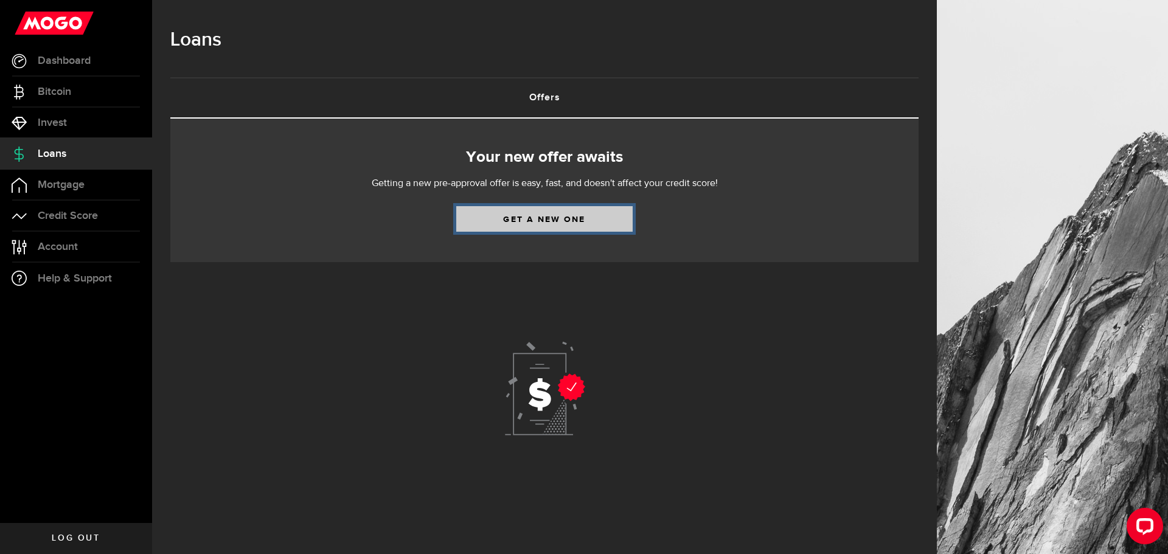
click at [545, 220] on link "Get a new one" at bounding box center [544, 219] width 176 height 26
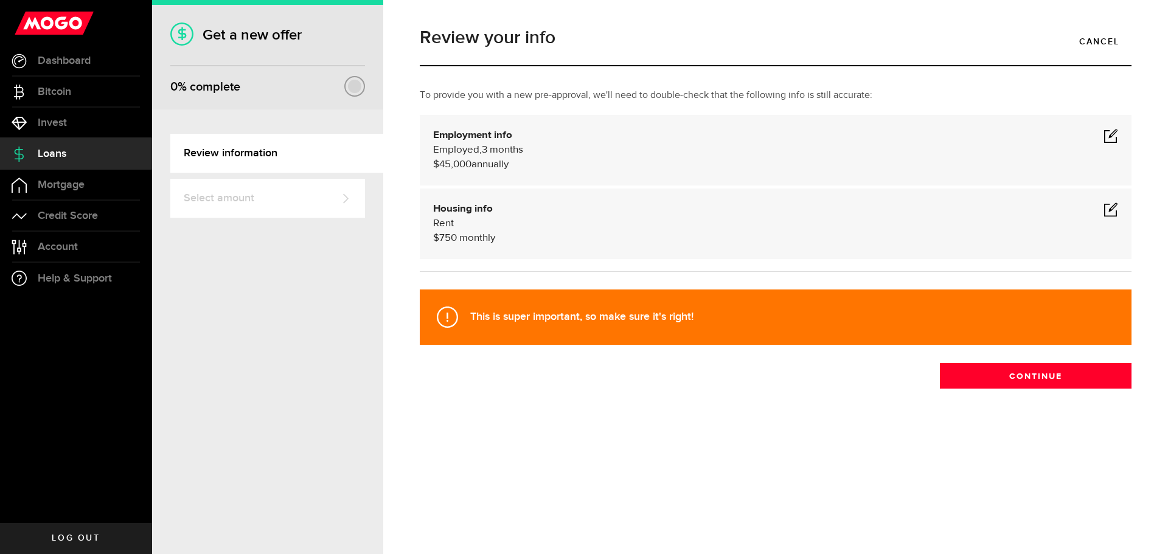
click at [1110, 136] on span at bounding box center [1111, 135] width 15 height 15
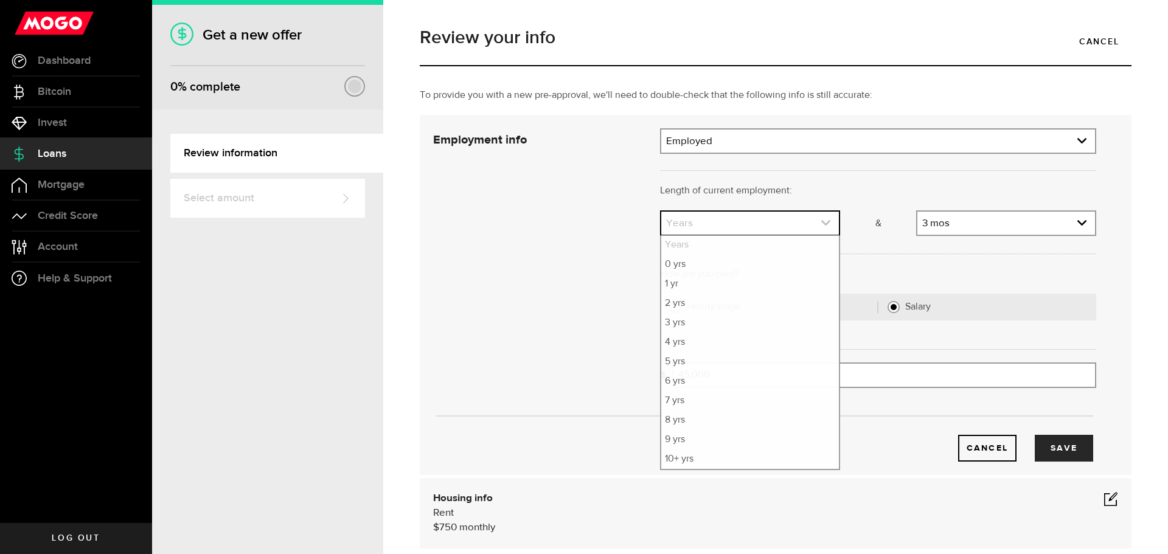
click at [821, 222] on icon "expand select" at bounding box center [826, 223] width 10 height 10
click at [691, 280] on li "1 yr" at bounding box center [750, 283] width 178 height 19
select select "1"
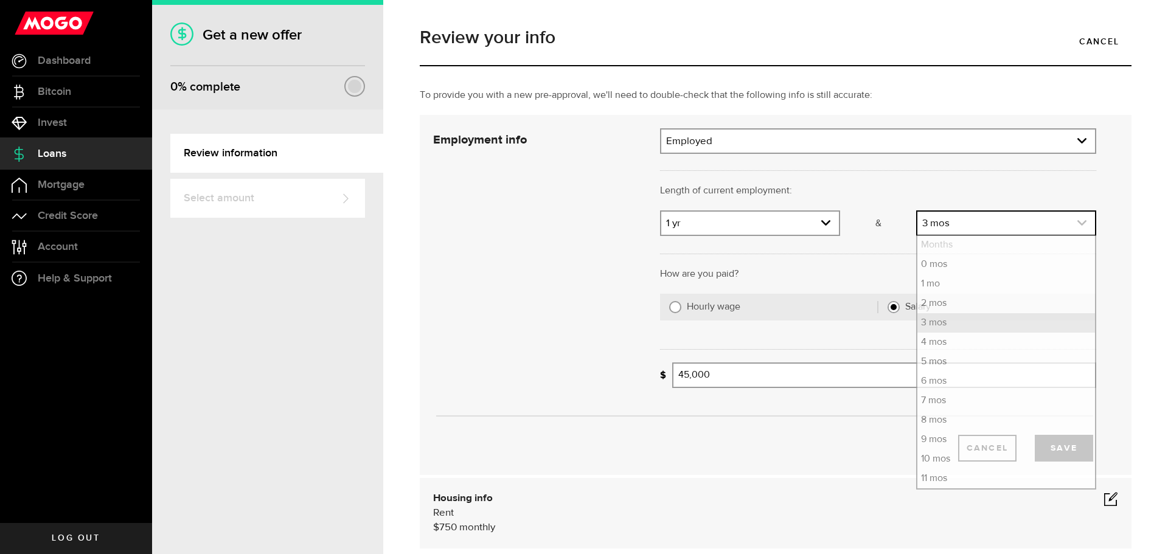
click at [1050, 220] on link "expand select" at bounding box center [1007, 223] width 178 height 23
click at [941, 381] on li "6 mos" at bounding box center [1007, 381] width 178 height 19
select select "6"
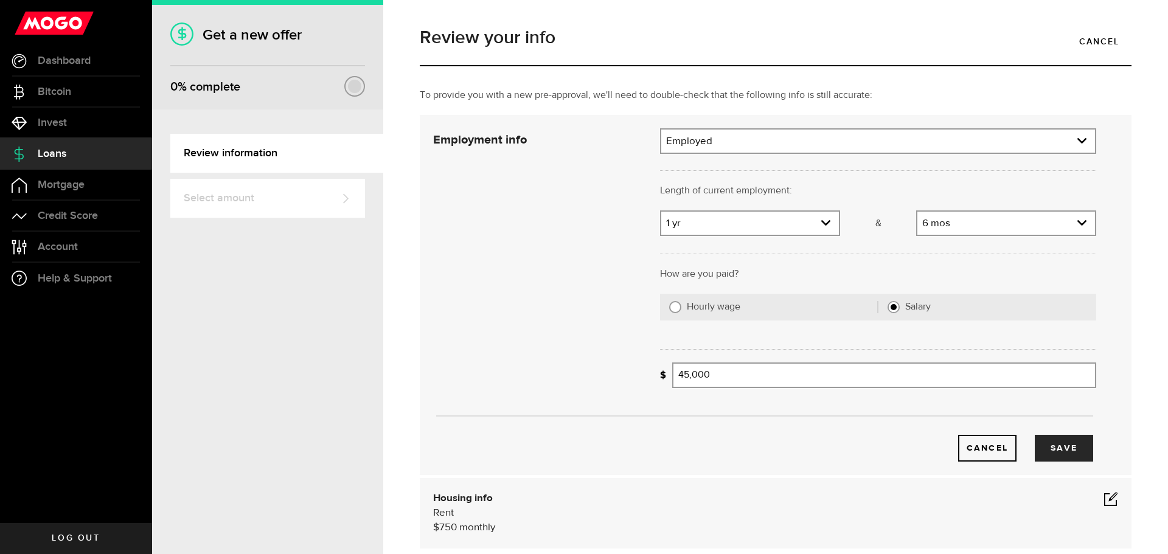
click at [674, 309] on input "Hourly wage" at bounding box center [675, 307] width 12 height 12
radio input "true"
click at [763, 377] on input "Average paycheque" at bounding box center [789, 376] width 235 height 26
click at [1078, 376] on use "expand select" at bounding box center [1082, 374] width 9 height 5
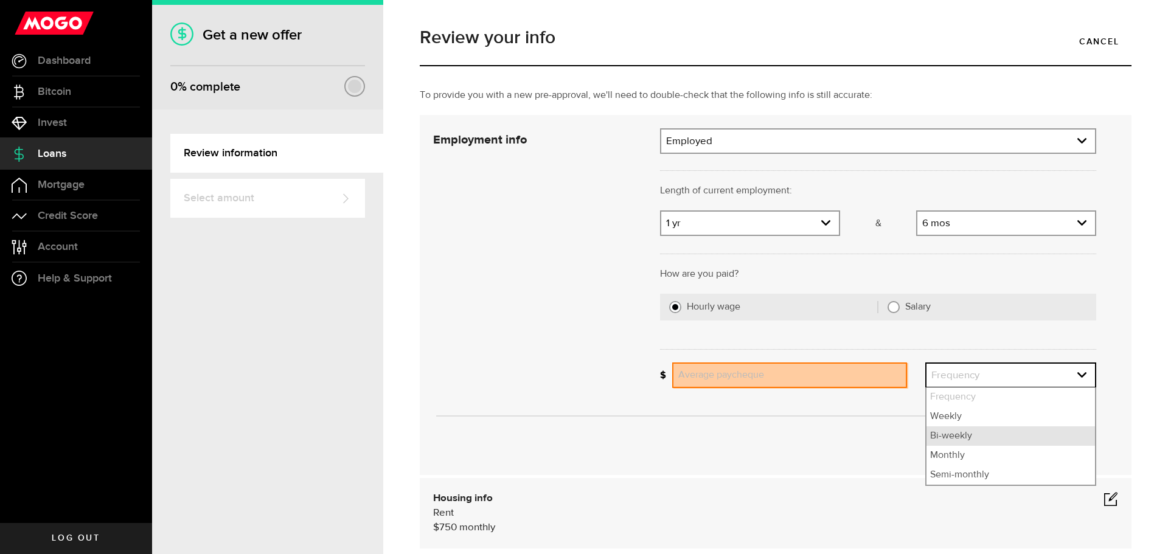
click at [972, 433] on li "Bi-weekly" at bounding box center [1011, 436] width 169 height 19
select select "bi_weekly"
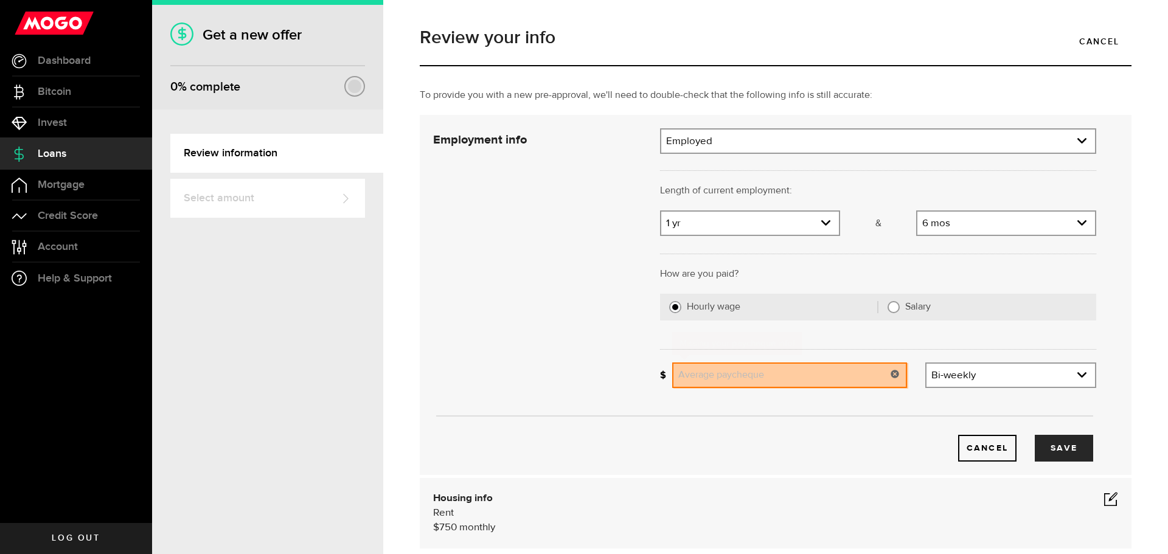
click at [737, 373] on input "Average paycheque" at bounding box center [789, 376] width 235 height 26
type input "1,500"
click at [748, 425] on div "Cancel Save" at bounding box center [765, 429] width 700 height 64
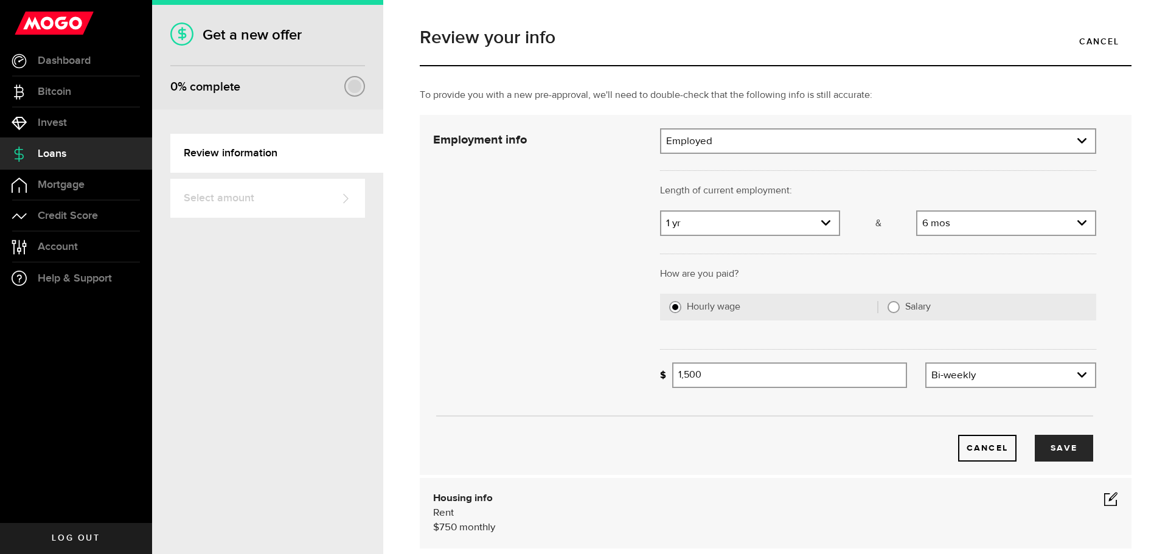
scroll to position [122, 0]
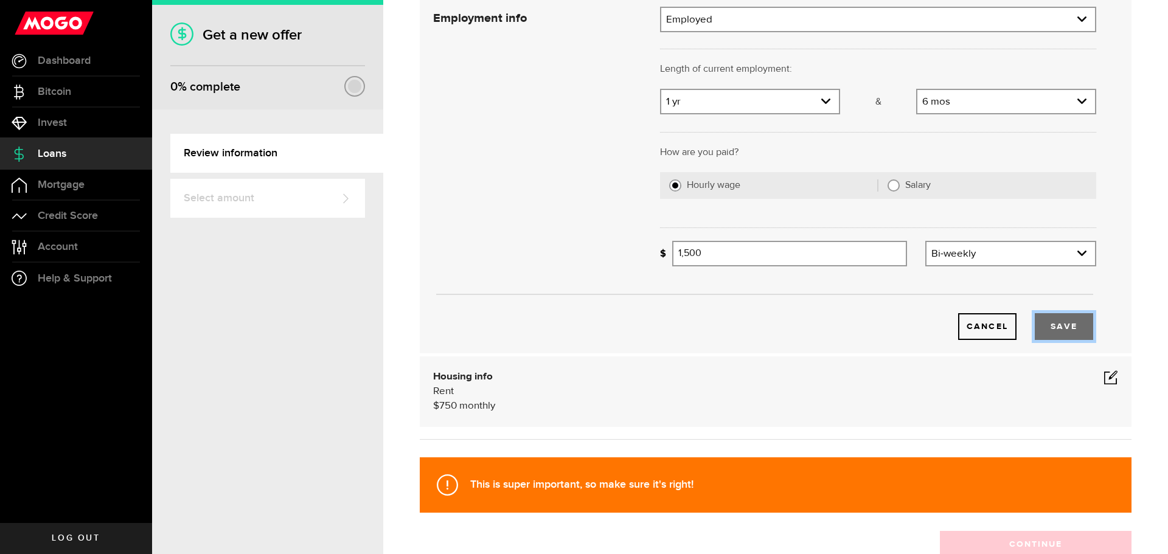
click at [1050, 326] on button "Save" at bounding box center [1064, 326] width 58 height 27
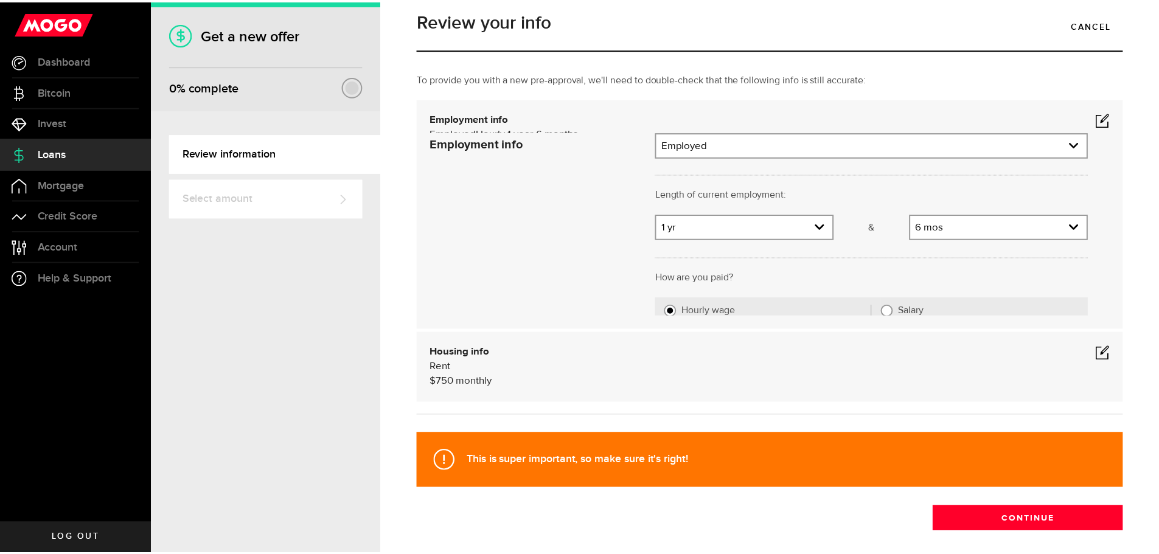
scroll to position [0, 0]
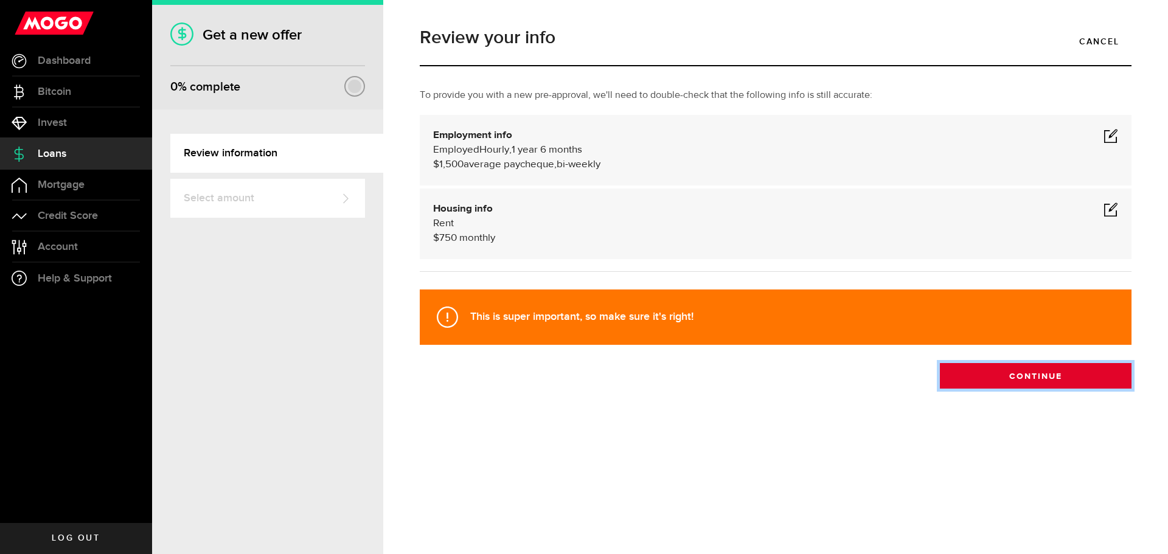
click at [1035, 375] on button "Continue" at bounding box center [1036, 376] width 192 height 26
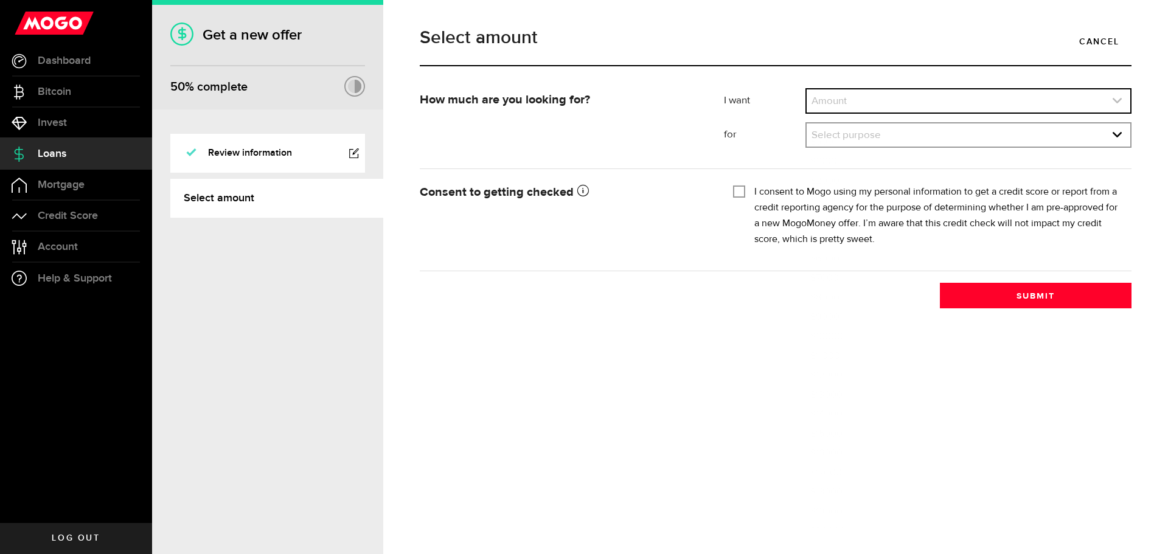
click at [840, 97] on link "expand select" at bounding box center [969, 100] width 324 height 23
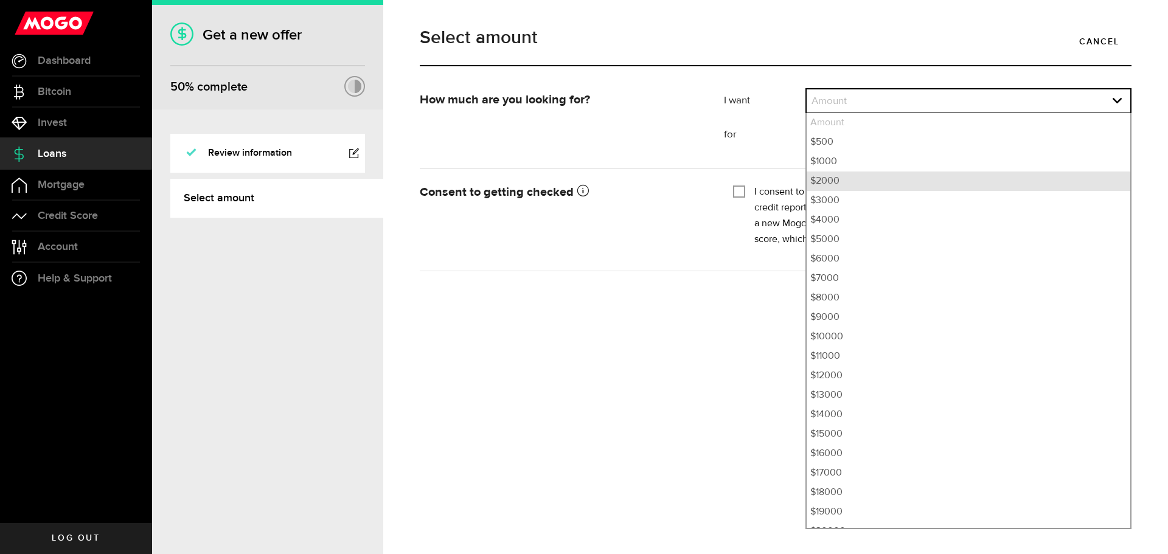
click at [843, 180] on li "$2000" at bounding box center [969, 181] width 324 height 19
select select "2000"
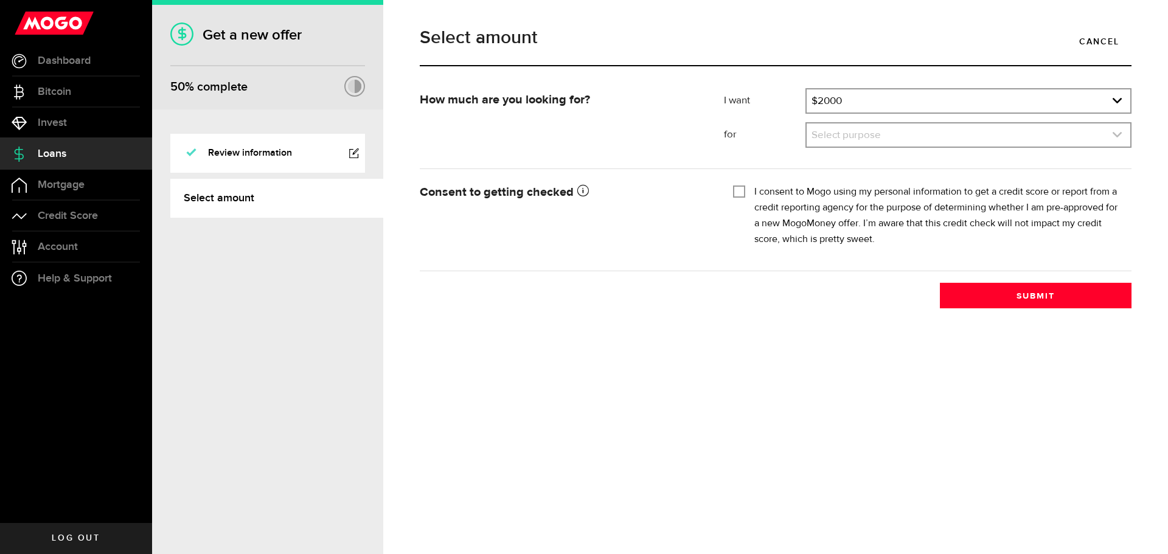
click at [863, 134] on link "expand select" at bounding box center [969, 135] width 324 height 23
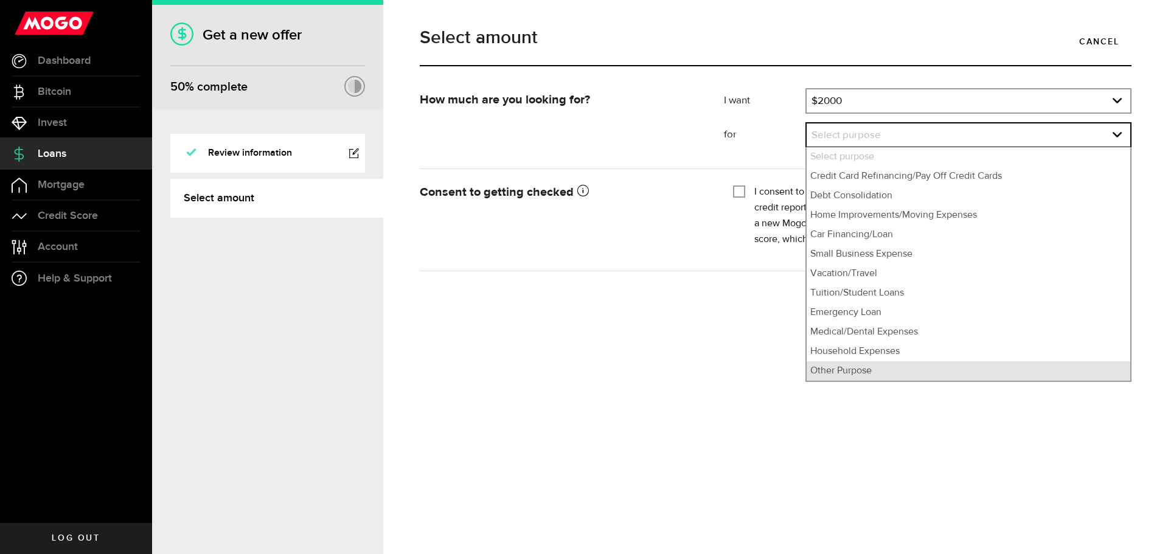
drag, startPoint x: 868, startPoint y: 371, endPoint x: 834, endPoint y: 352, distance: 38.9
click at [867, 371] on li "Other Purpose" at bounding box center [969, 370] width 324 height 19
select select "Other Purpose"
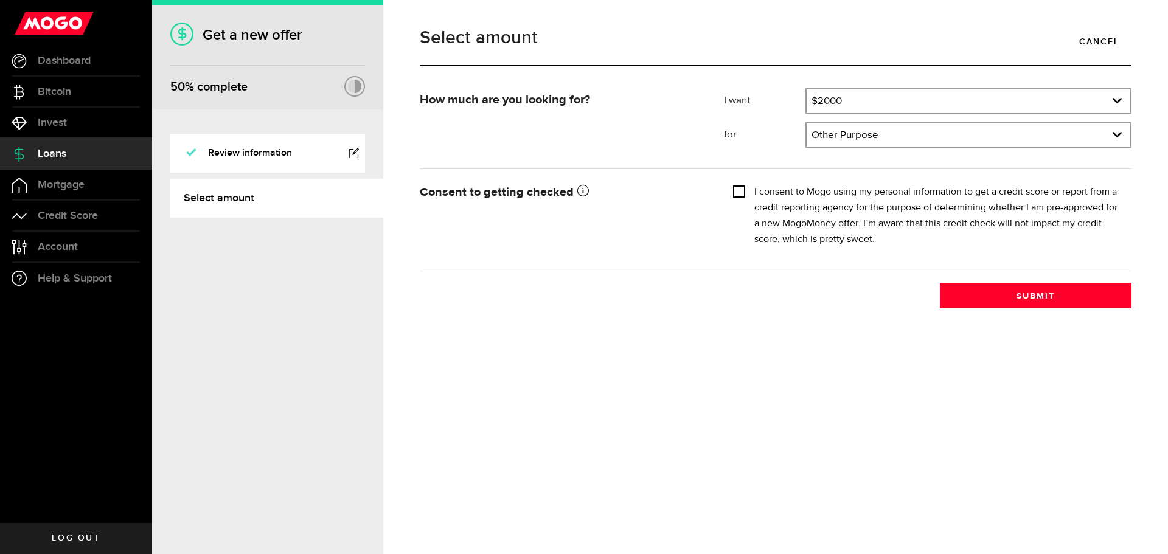
click at [739, 193] on input "I consent to Mogo using my personal information to get a credit score or report…" at bounding box center [739, 190] width 12 height 12
checkbox input "true"
click at [1011, 294] on button "Submit" at bounding box center [1036, 296] width 192 height 26
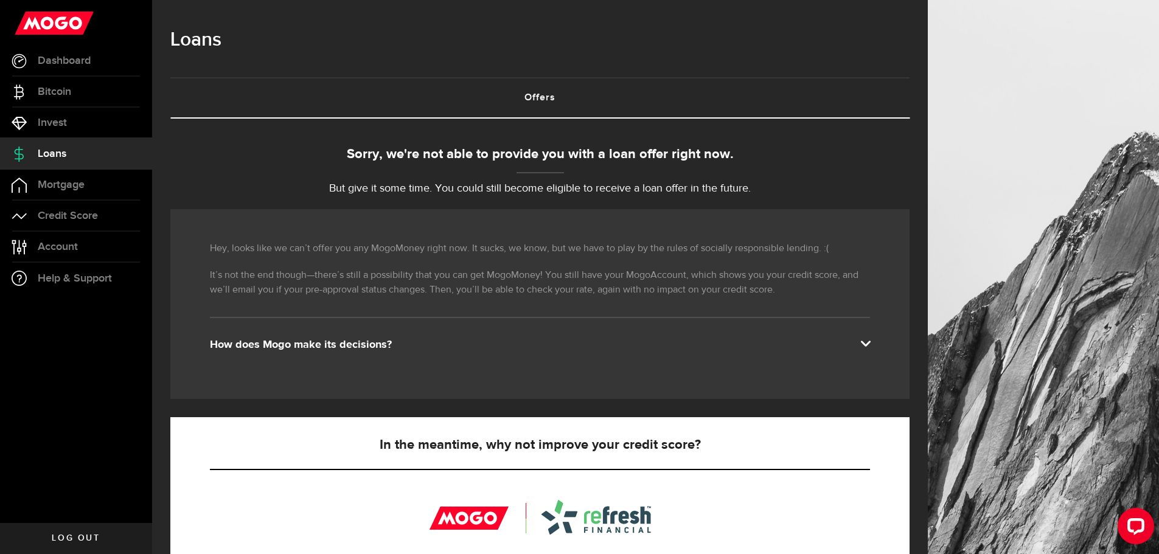
click at [870, 342] on span at bounding box center [865, 343] width 10 height 10
click at [870, 341] on span at bounding box center [865, 343] width 10 height 10
click at [870, 344] on span at bounding box center [865, 343] width 10 height 10
